Goal: Navigation & Orientation: Understand site structure

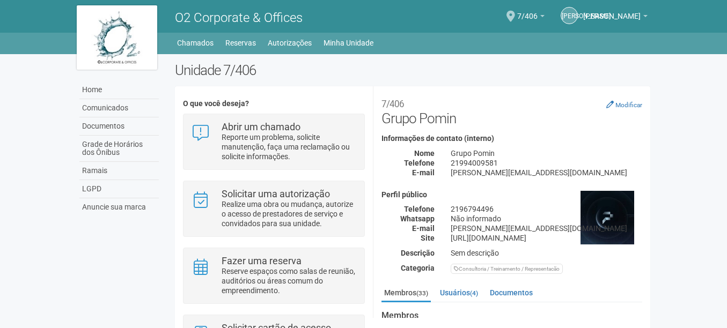
drag, startPoint x: 464, startPoint y: 163, endPoint x: 520, endPoint y: 166, distance: 57.0
click at [520, 166] on div "21994009581" at bounding box center [547, 163] width 208 height 10
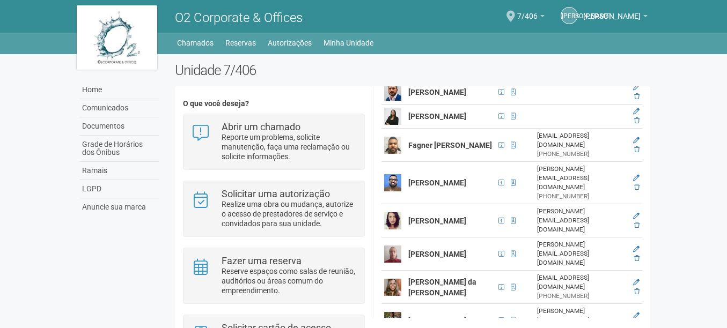
scroll to position [429, 0]
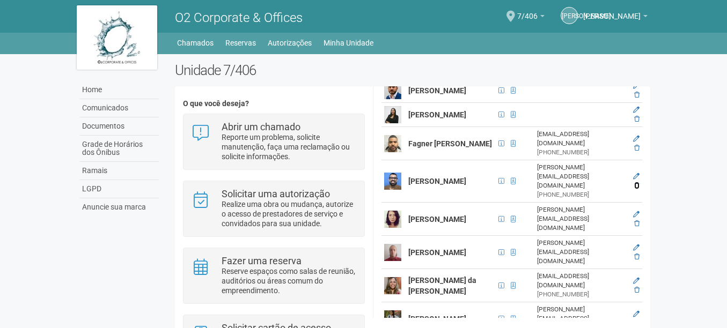
drag, startPoint x: 636, startPoint y: 139, endPoint x: 400, endPoint y: 28, distance: 261.1
click at [636, 182] on icon at bounding box center [636, 185] width 5 height 6
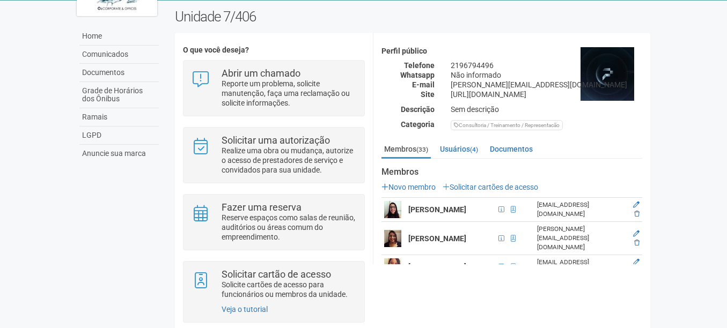
scroll to position [161, 0]
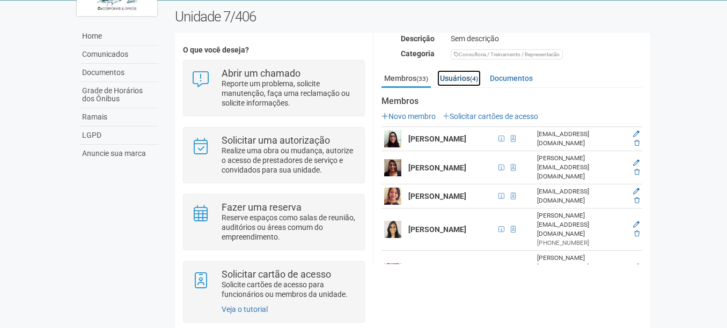
click at [470, 73] on link "Usuários (4)" at bounding box center [458, 78] width 43 height 16
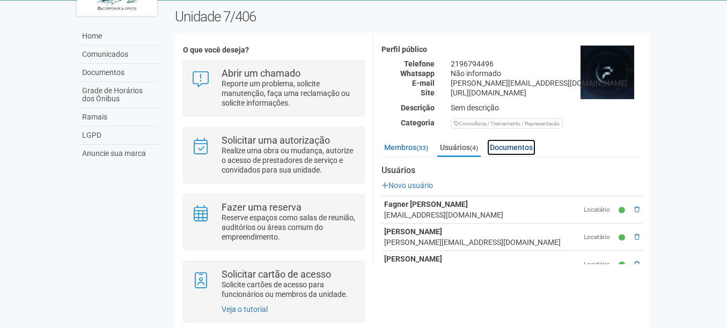
click at [514, 146] on link "Documentos" at bounding box center [511, 147] width 48 height 16
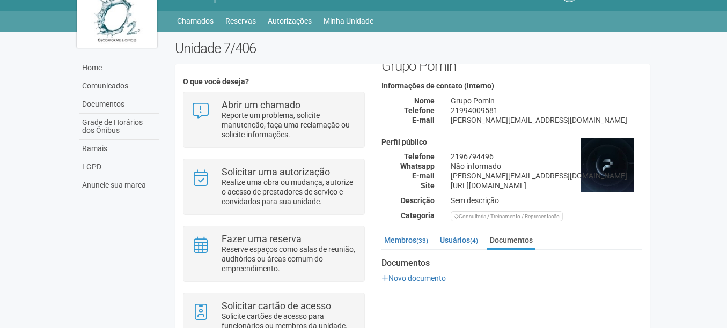
scroll to position [21, 0]
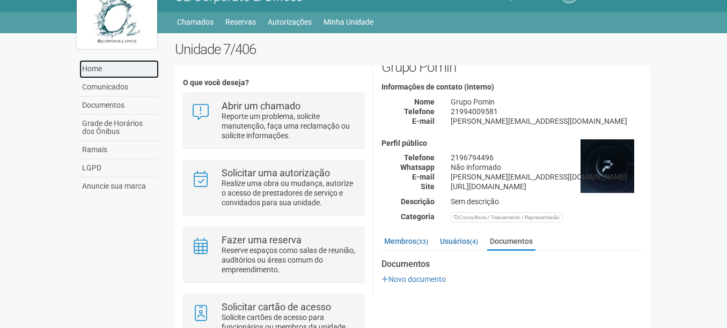
click at [100, 71] on link "Home" at bounding box center [118, 69] width 79 height 18
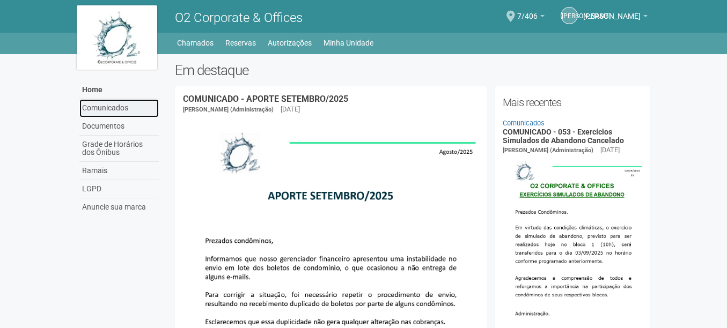
click at [114, 105] on link "Comunicados" at bounding box center [118, 108] width 79 height 18
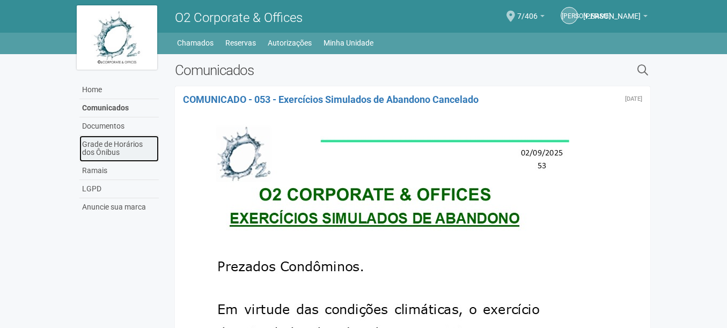
click at [127, 147] on link "Grade de Horários dos Ônibus" at bounding box center [118, 149] width 79 height 26
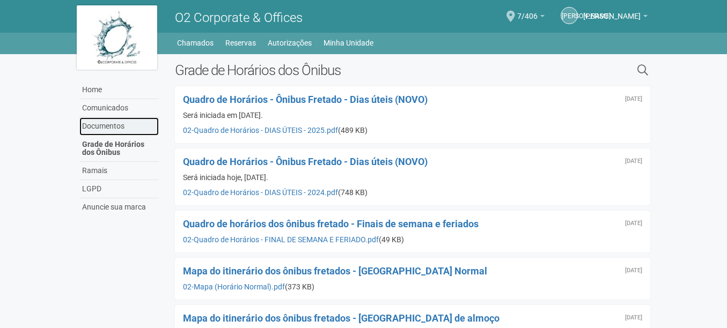
click at [114, 118] on link "Documentos" at bounding box center [118, 126] width 79 height 18
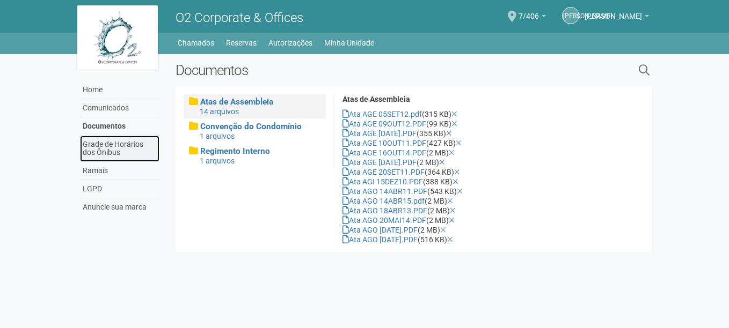
click at [124, 137] on link "Grade de Horários dos Ônibus" at bounding box center [119, 149] width 79 height 26
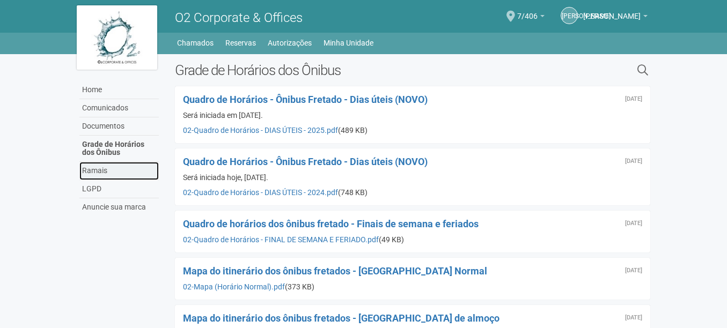
click at [95, 168] on link "Ramais" at bounding box center [118, 171] width 79 height 18
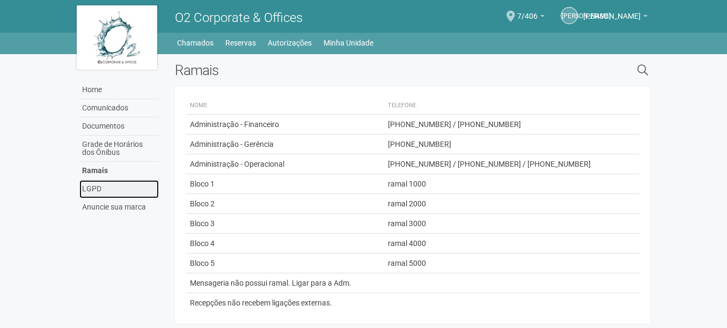
click at [107, 189] on link "LGPD" at bounding box center [118, 189] width 79 height 18
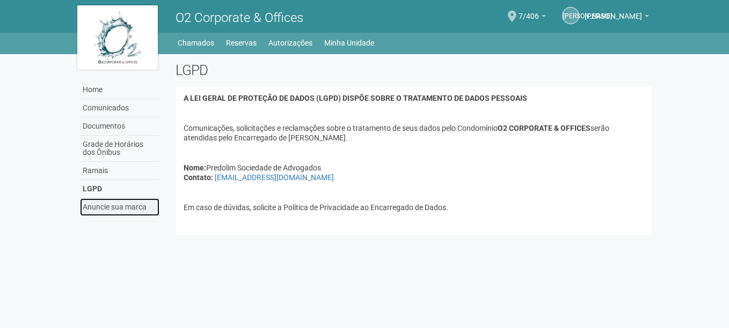
click at [107, 208] on link "Anuncie sua marca" at bounding box center [119, 207] width 79 height 18
click at [134, 205] on link "Anuncie sua marca" at bounding box center [119, 207] width 79 height 18
click at [100, 207] on link "Anuncie sua marca" at bounding box center [119, 207] width 79 height 18
